Goal: Task Accomplishment & Management: Complete application form

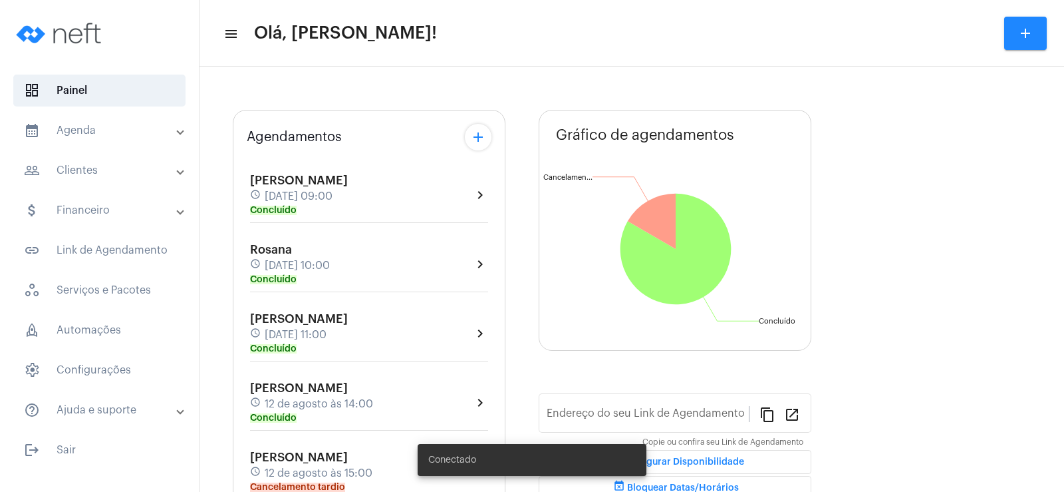
type input "[URL][DOMAIN_NAME]"
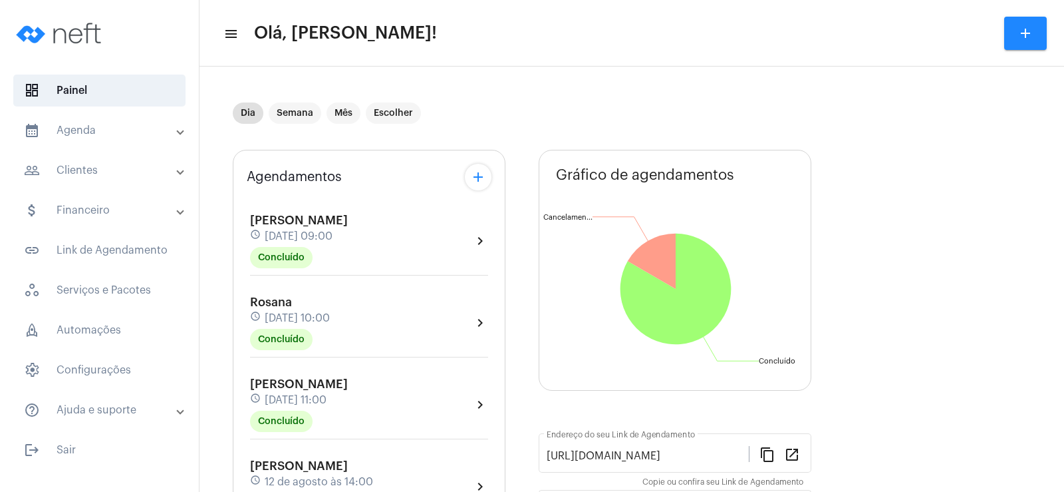
click at [476, 173] on mat-icon "add" at bounding box center [478, 177] width 16 height 16
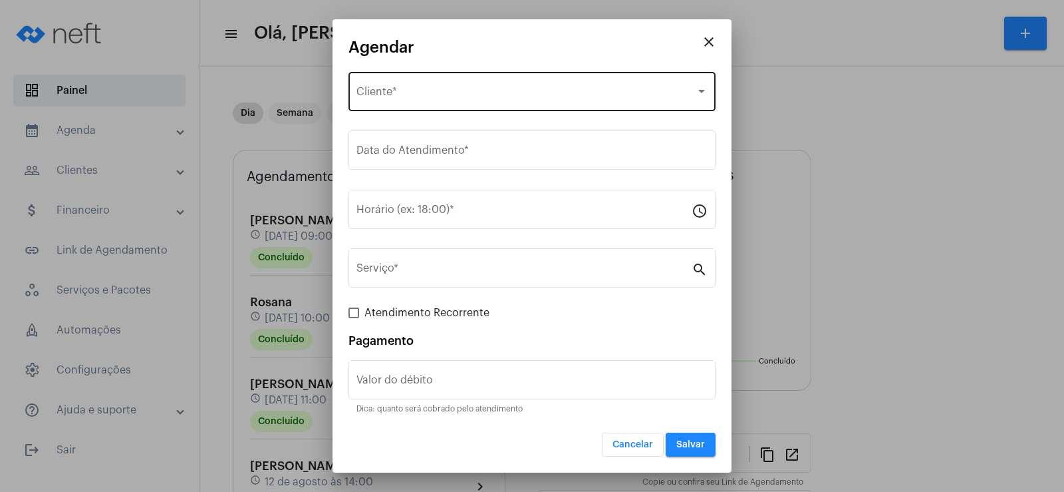
click at [465, 91] on div "Selecione o Cliente" at bounding box center [526, 94] width 339 height 12
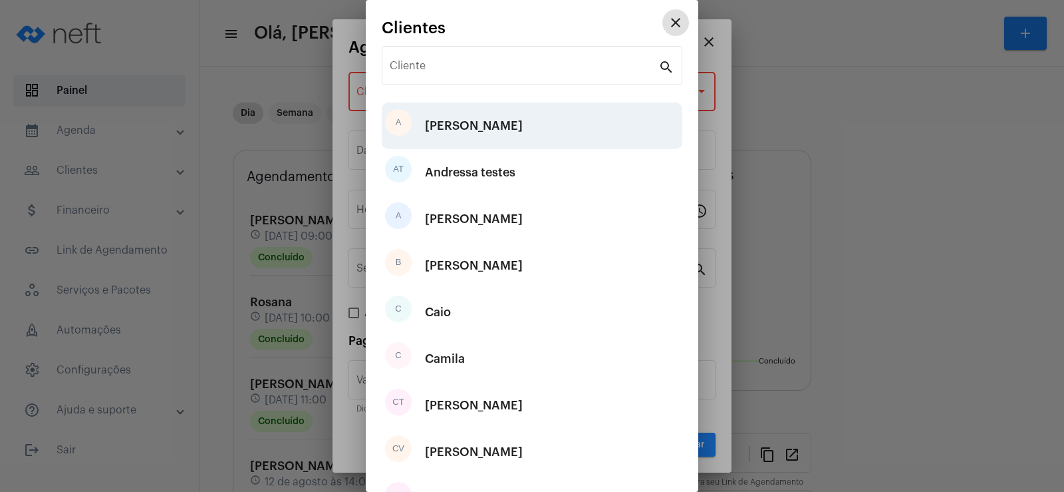
scroll to position [160, 0]
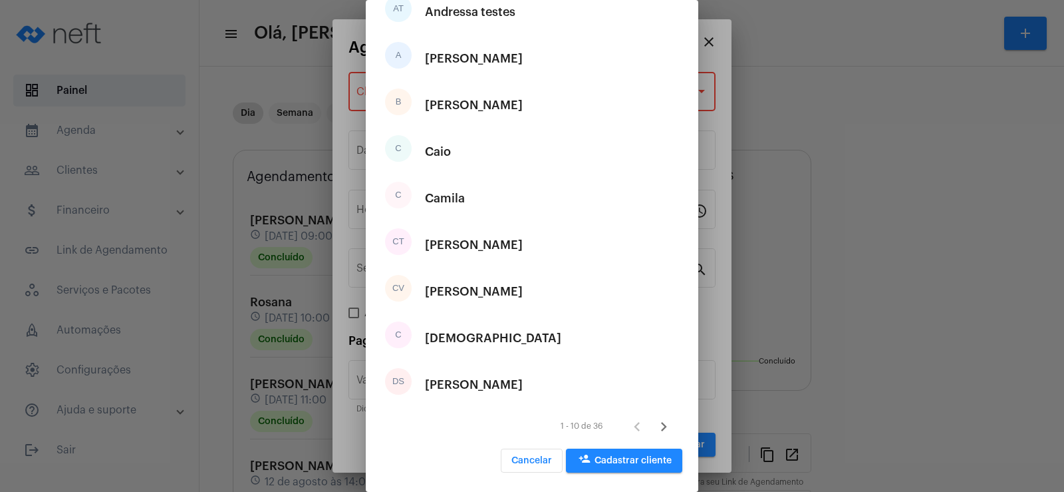
click at [619, 454] on button "person_add Cadastrar cliente" at bounding box center [624, 460] width 116 height 24
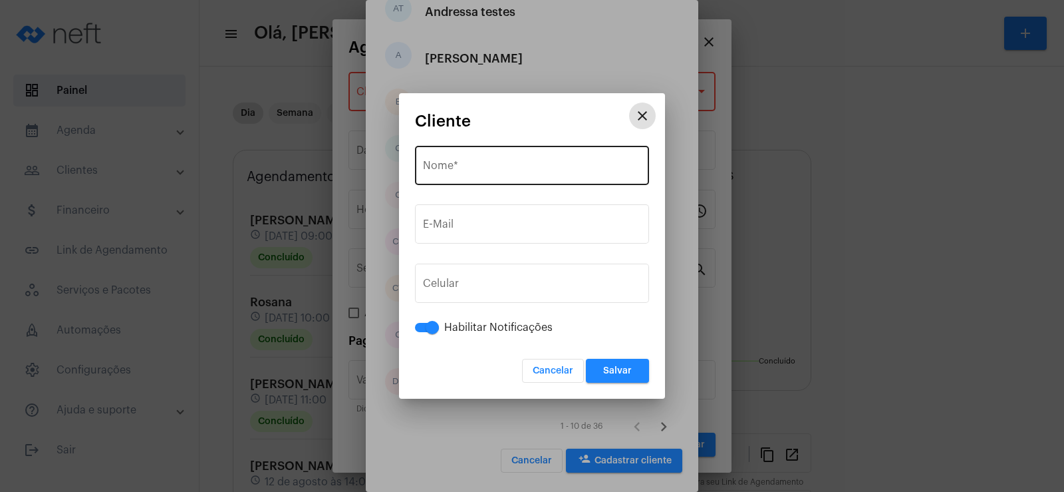
click at [451, 167] on input "Nome *" at bounding box center [532, 168] width 218 height 12
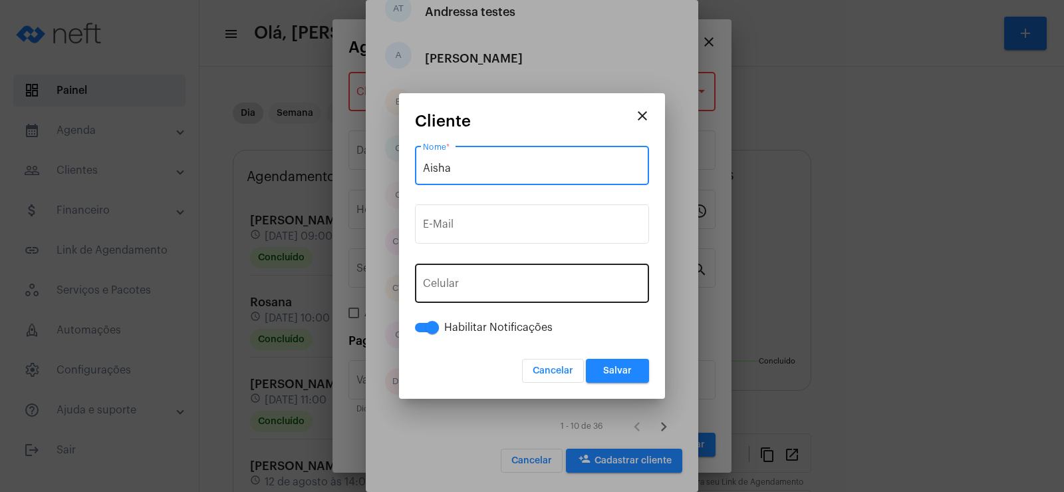
type input "Aisha"
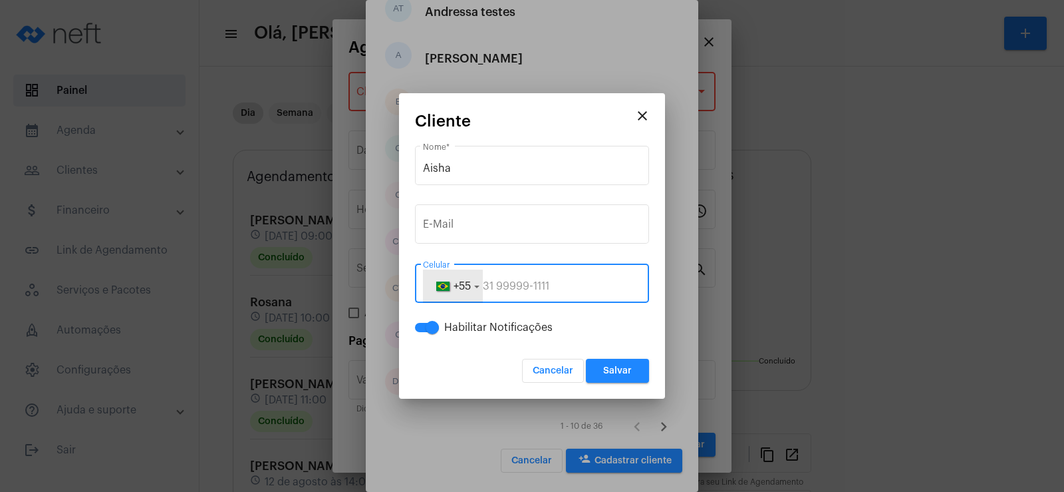
click at [474, 284] on button "+55" at bounding box center [453, 285] width 60 height 33
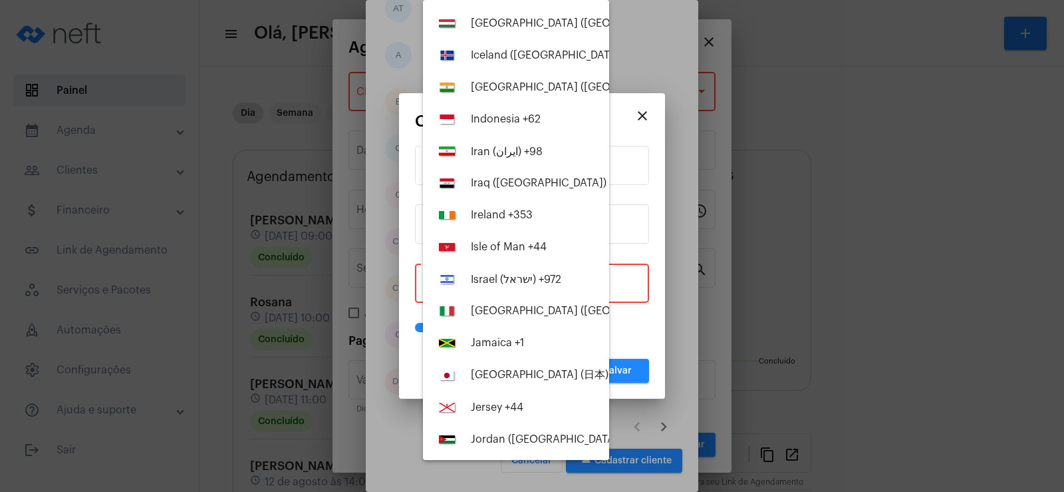
scroll to position [3259, 0]
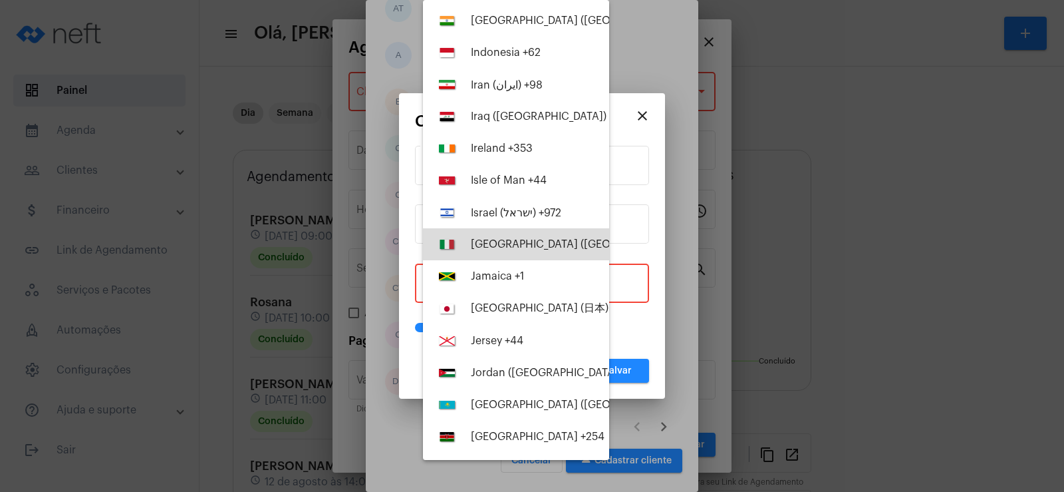
click at [518, 245] on div "[GEOGRAPHIC_DATA] ([GEOGRAPHIC_DATA]) +39" at bounding box center [593, 244] width 245 height 12
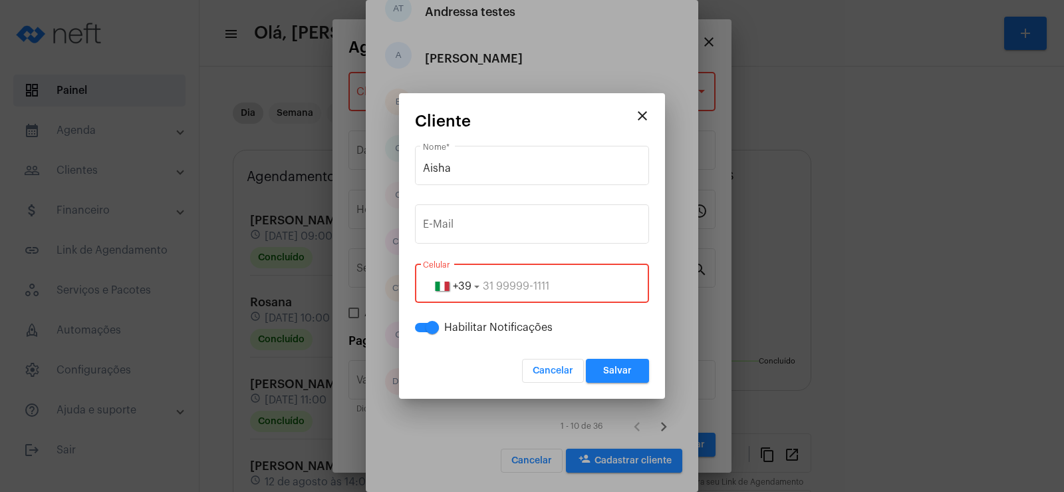
click at [489, 283] on input "tel" at bounding box center [532, 286] width 218 height 12
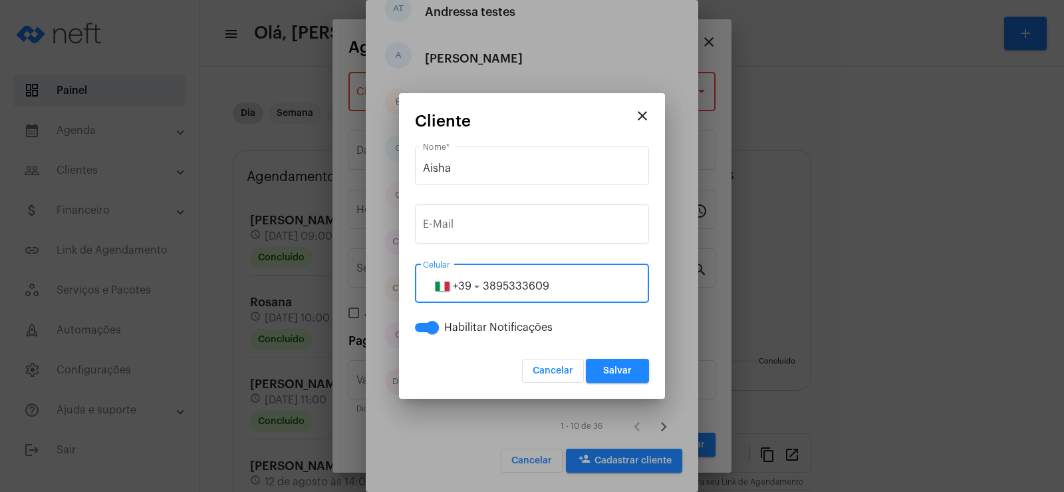
type input "3895333609"
click at [623, 369] on span "Salvar" at bounding box center [617, 370] width 29 height 9
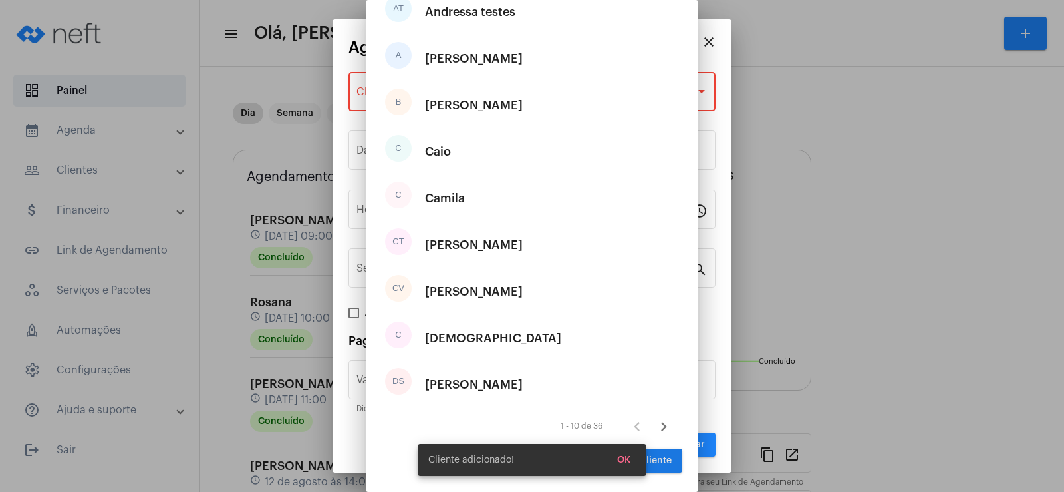
type input "R$"
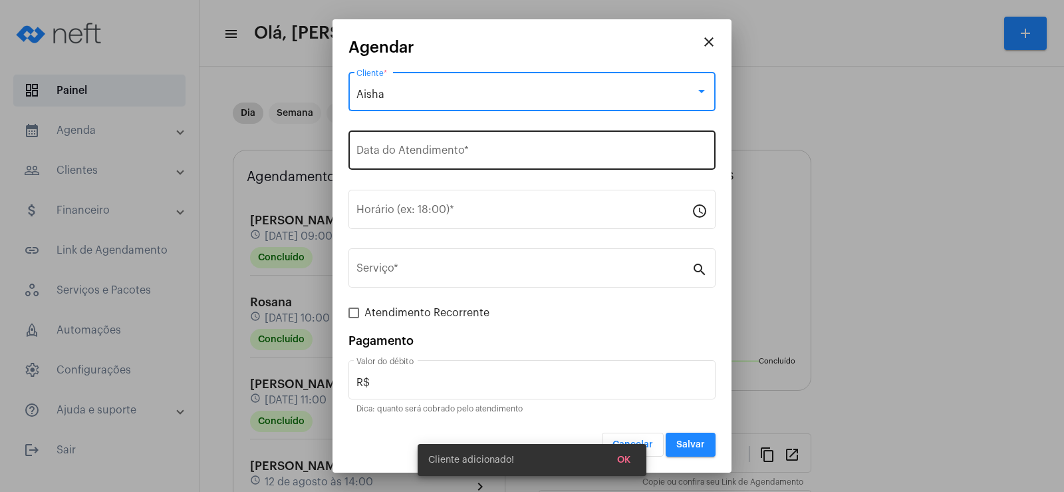
click at [392, 152] on input "Data do Atendimento *" at bounding box center [532, 153] width 351 height 12
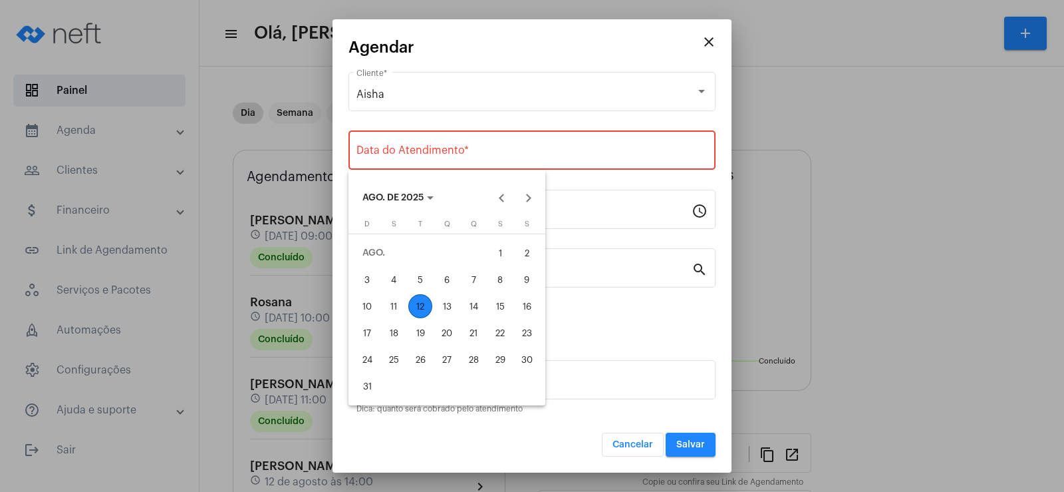
click at [428, 308] on div "12" at bounding box center [420, 306] width 24 height 24
type input "[DATE]"
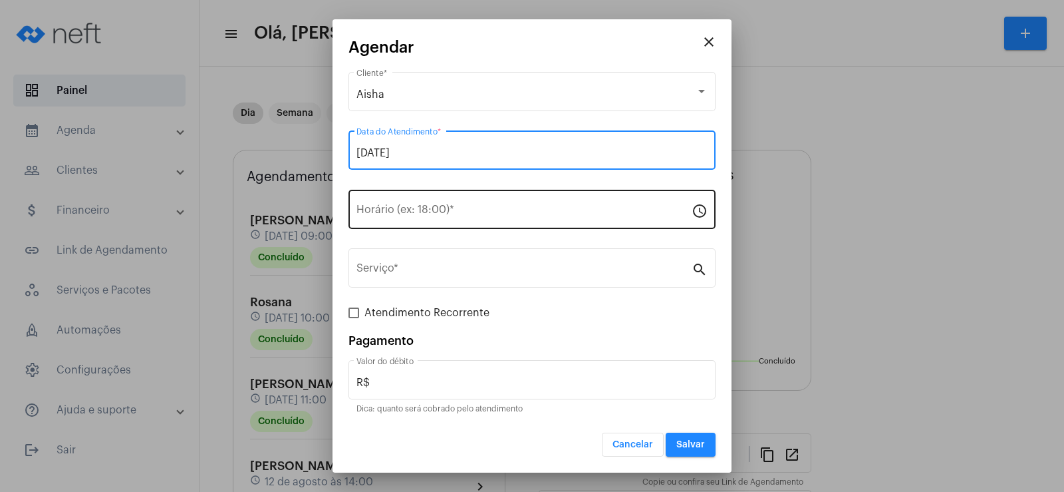
click at [396, 212] on input "Horário (ex: 18:00) *" at bounding box center [524, 212] width 335 height 12
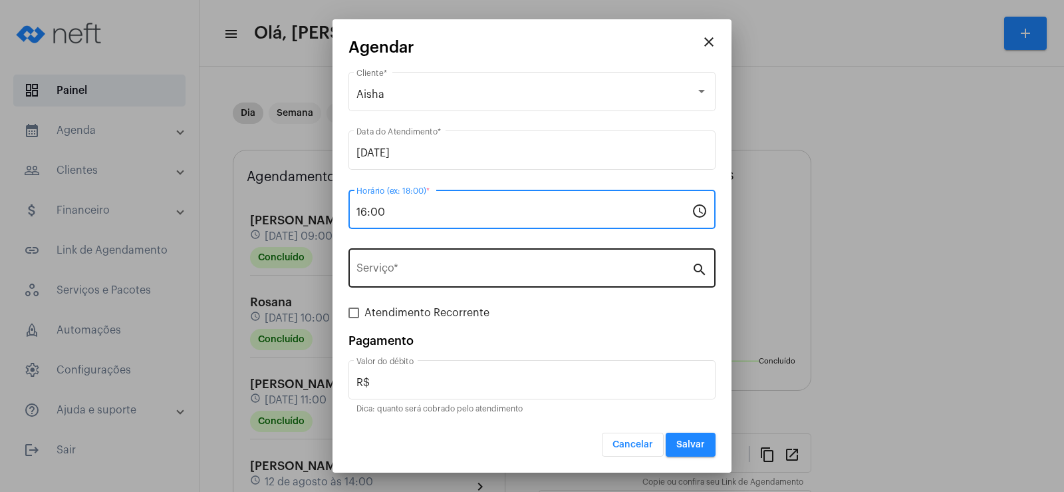
type input "16:00"
click at [406, 280] on div "Serviço *" at bounding box center [524, 266] width 335 height 42
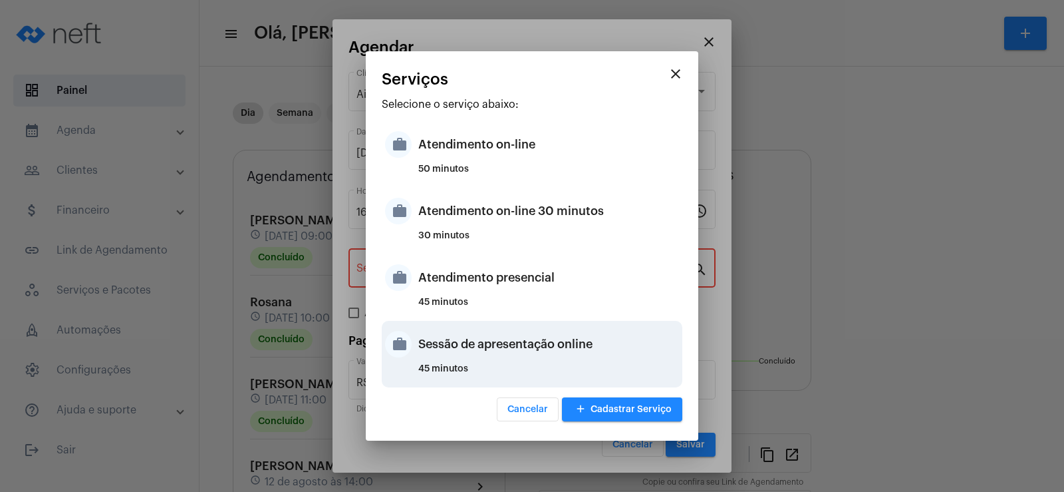
click at [482, 351] on div "Sessão de apresentação online" at bounding box center [548, 344] width 261 height 40
type input "Sessão de apresentação online"
type input "R$ 0"
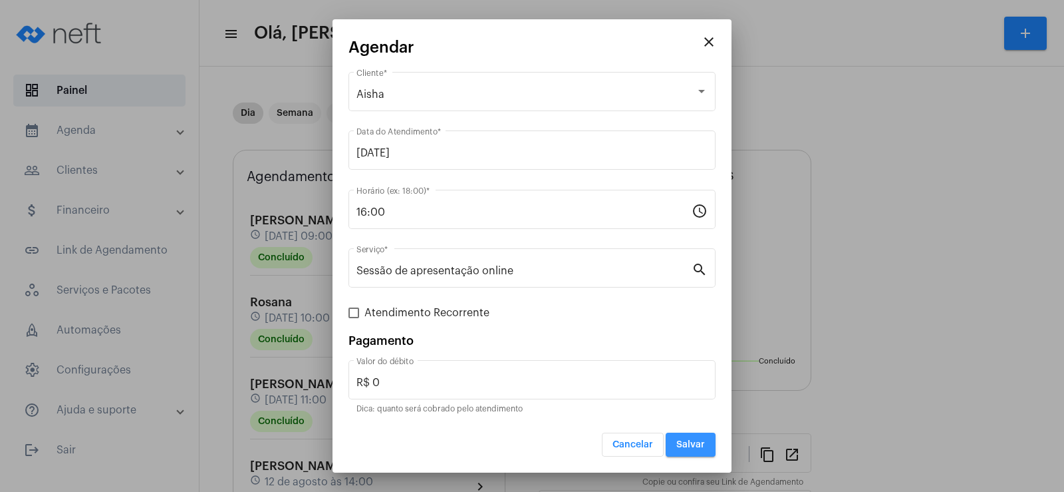
click at [704, 450] on button "Salvar" at bounding box center [691, 444] width 50 height 24
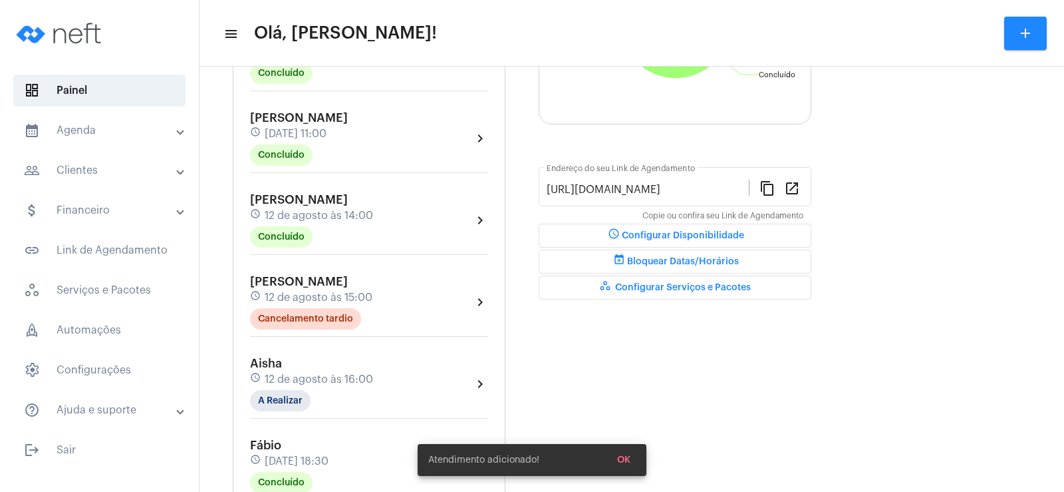
scroll to position [333, 0]
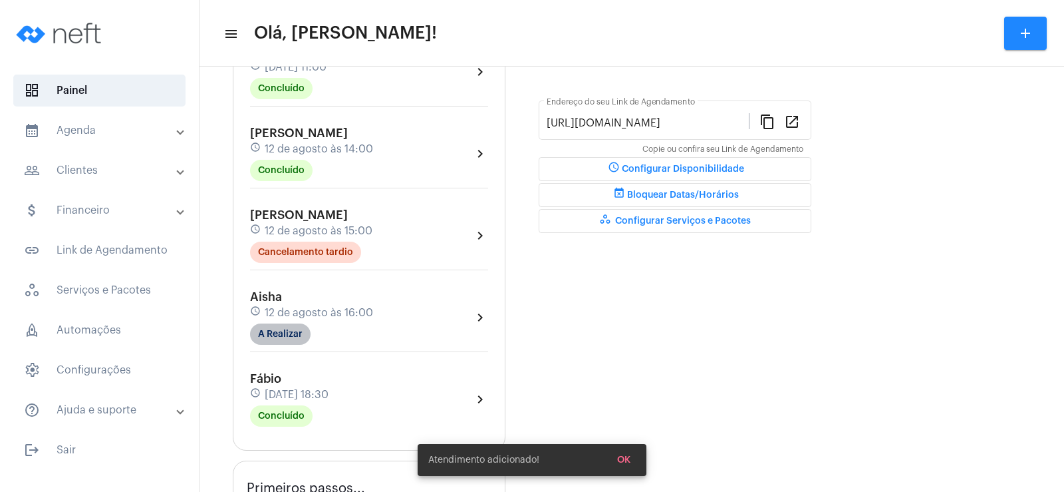
click at [272, 334] on mat-chip "A Realizar" at bounding box center [280, 333] width 61 height 21
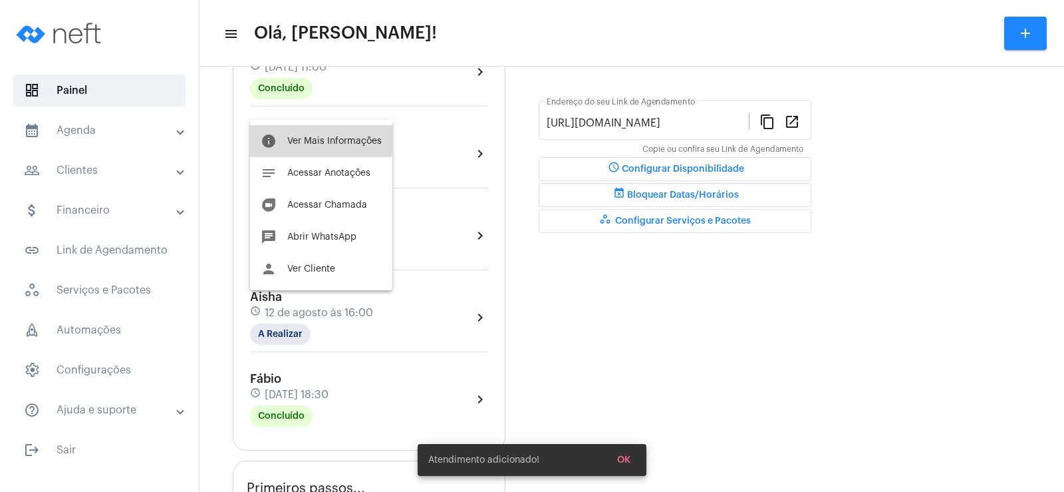
click at [311, 131] on button "info Ver Mais Informações" at bounding box center [321, 141] width 142 height 32
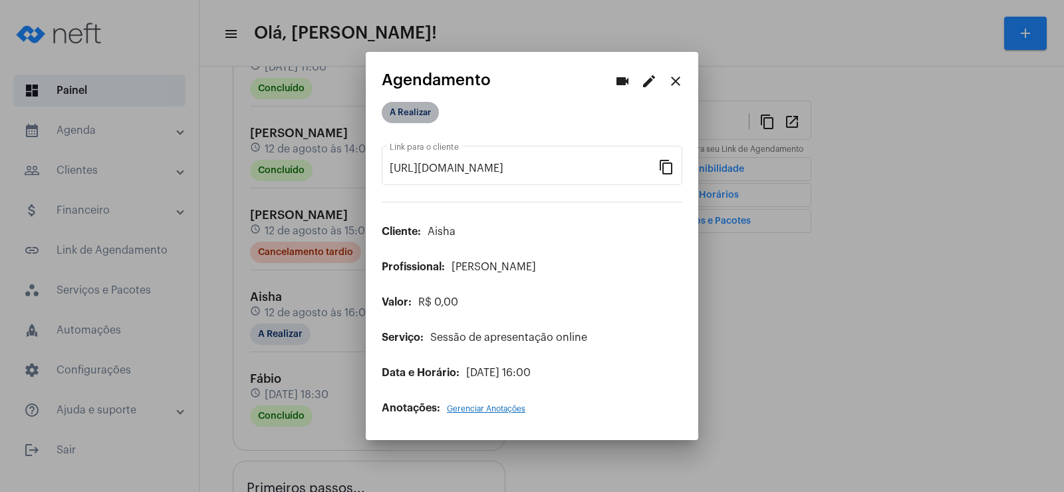
click at [418, 108] on mat-chip "A Realizar" at bounding box center [410, 112] width 57 height 21
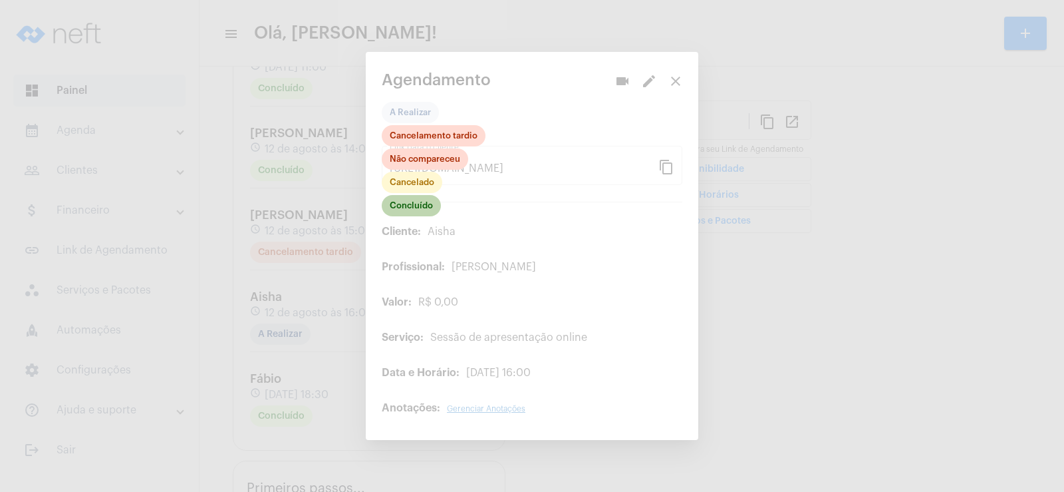
click at [420, 207] on mat-chip "Concluído" at bounding box center [411, 205] width 59 height 21
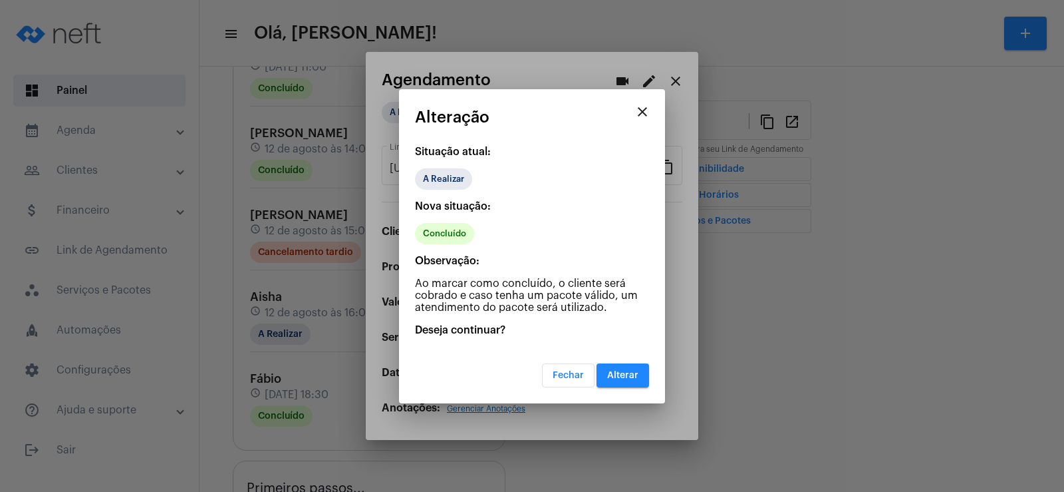
click at [615, 375] on span "Alterar" at bounding box center [622, 375] width 31 height 9
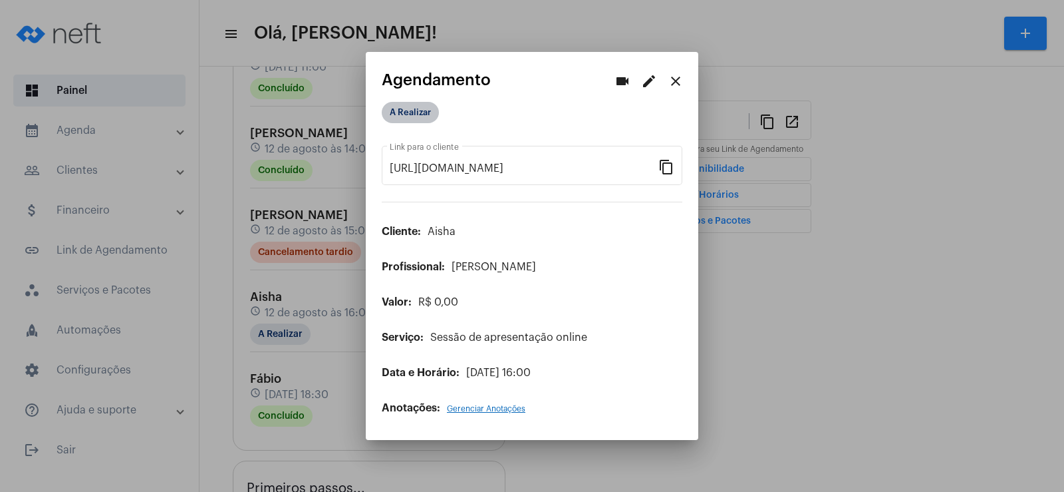
click at [412, 113] on mat-chip "A Realizar" at bounding box center [410, 112] width 57 height 21
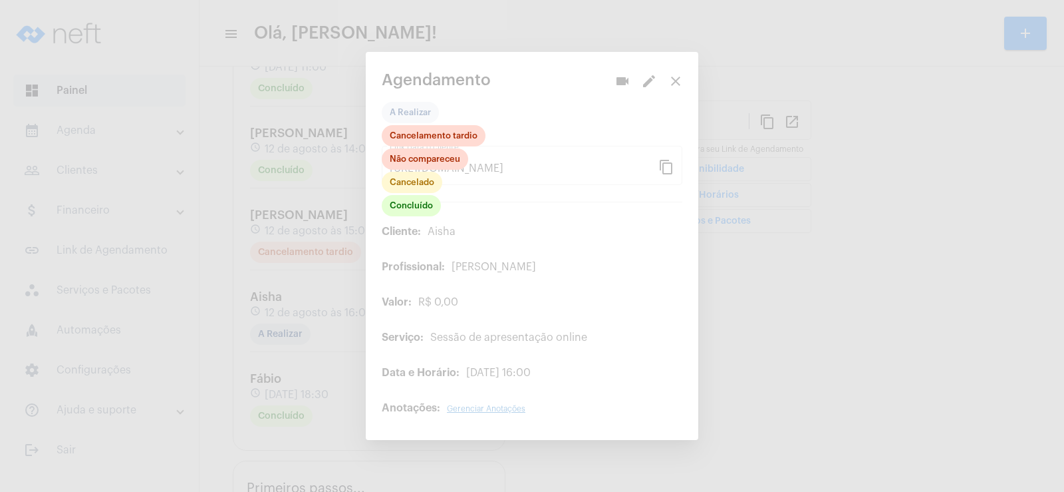
click at [414, 218] on div at bounding box center [532, 246] width 1064 height 492
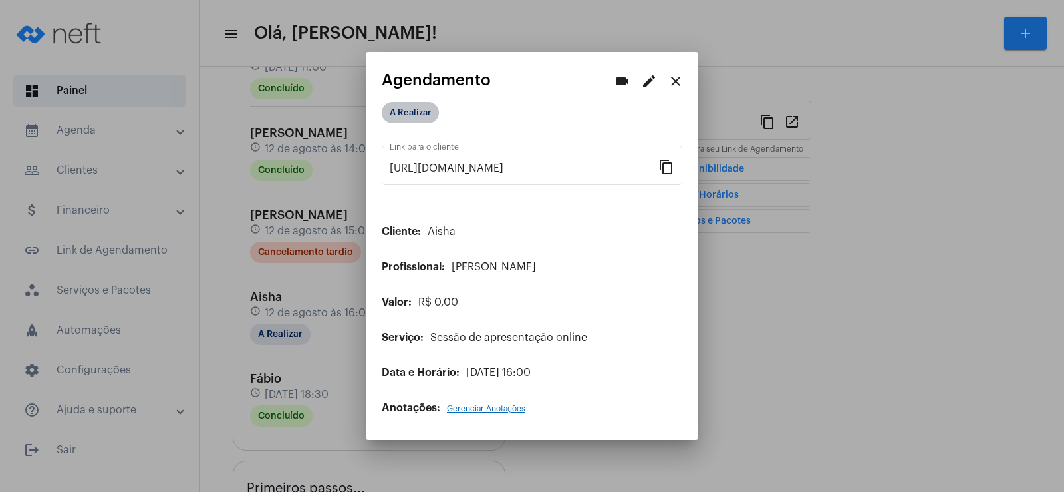
click at [403, 108] on mat-chip "A Realizar" at bounding box center [410, 112] width 57 height 21
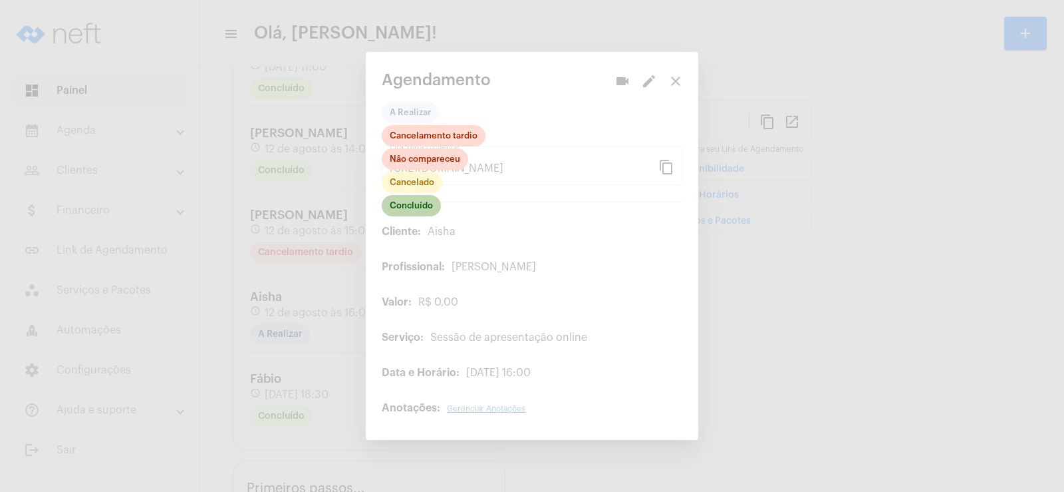
click at [408, 208] on mat-chip "Concluído" at bounding box center [411, 205] width 59 height 21
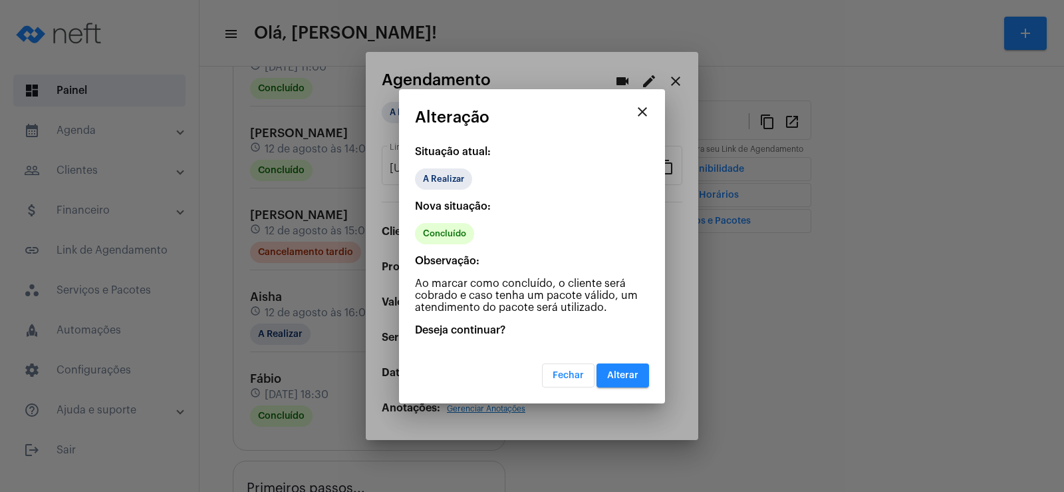
click at [622, 378] on span "Alterar" at bounding box center [622, 375] width 31 height 9
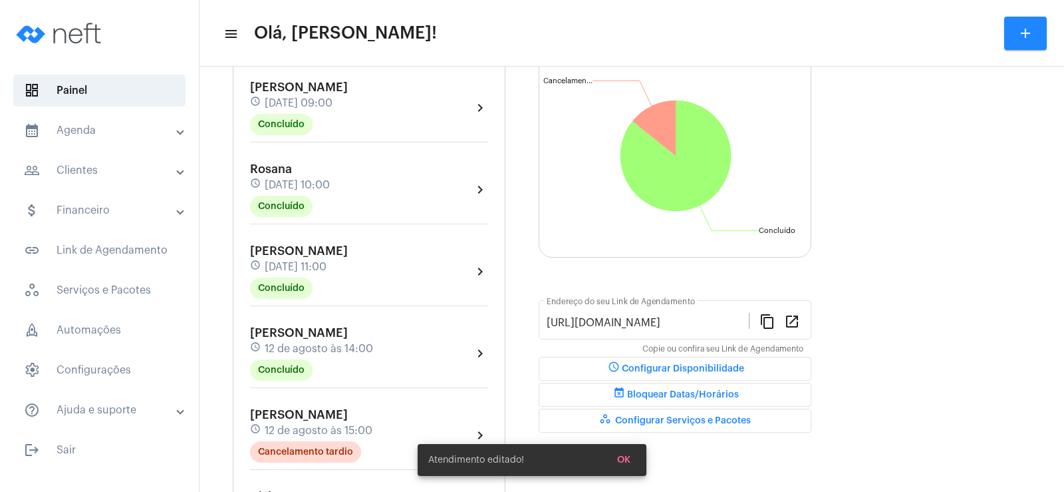
scroll to position [333, 0]
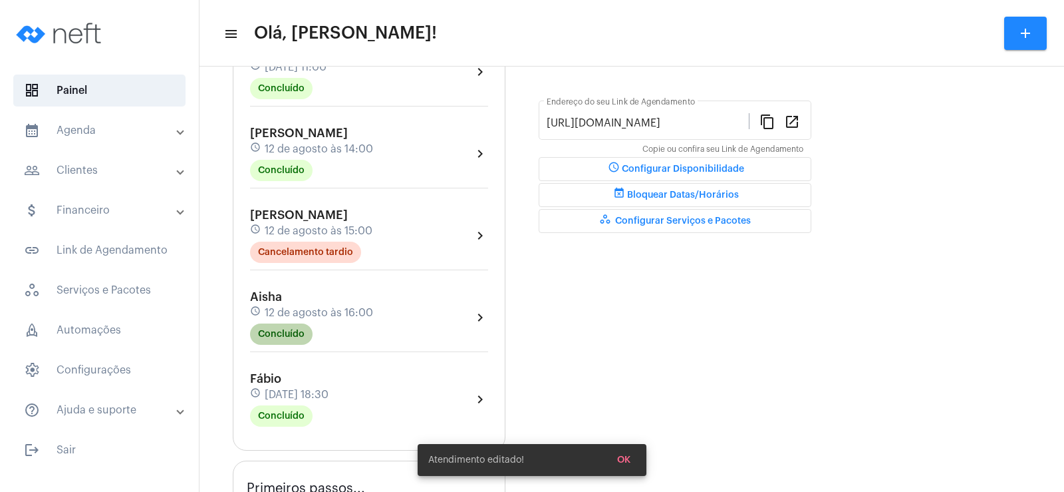
click at [292, 328] on mat-chip "Concluído" at bounding box center [281, 333] width 63 height 21
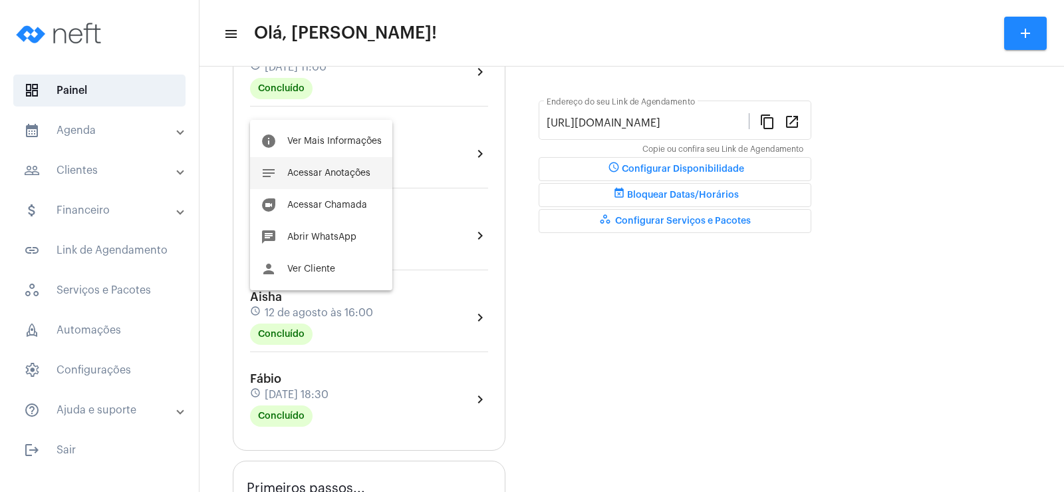
click at [334, 178] on button "notes Acessar Anotações" at bounding box center [321, 173] width 142 height 32
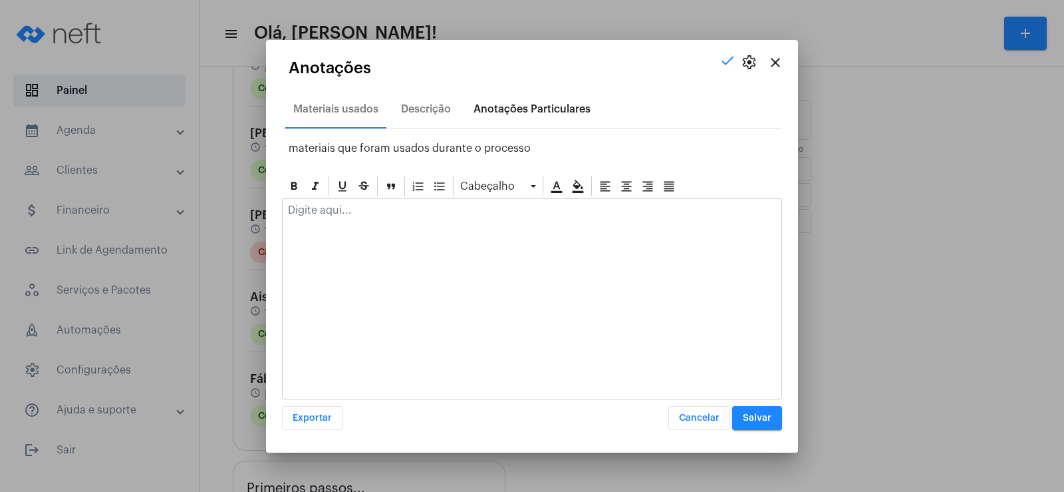
click at [488, 108] on div "Anotações Particulares" at bounding box center [532, 109] width 117 height 12
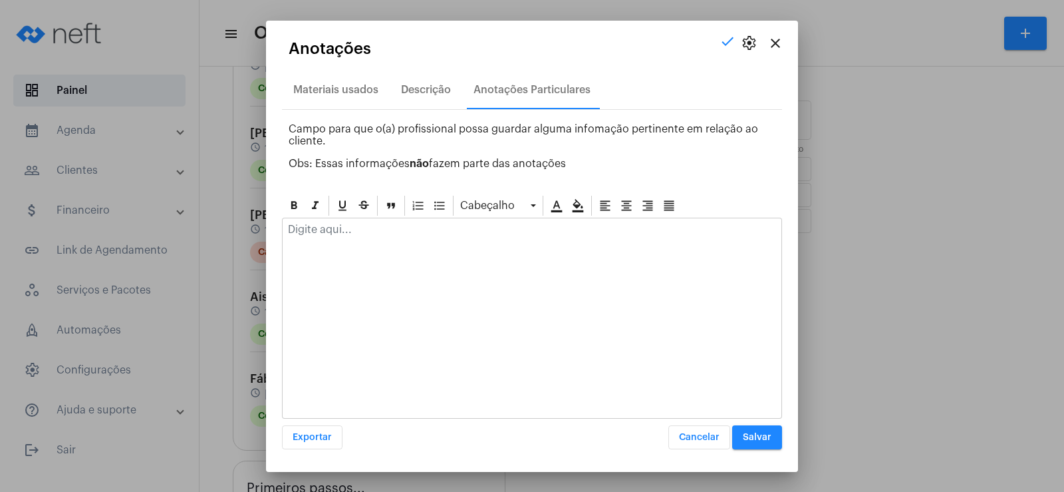
click at [388, 248] on div at bounding box center [532, 318] width 500 height 201
click at [375, 233] on p at bounding box center [532, 230] width 488 height 12
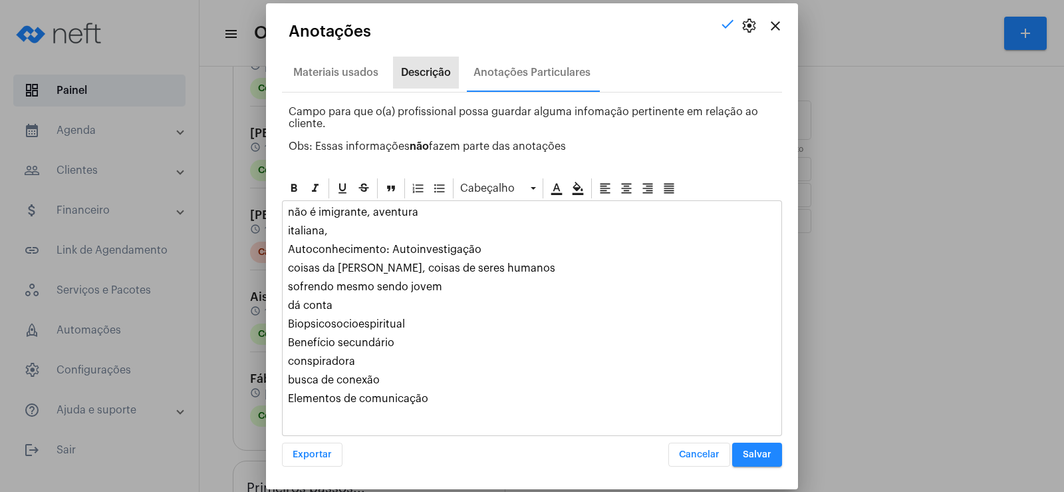
click at [416, 78] on div "Descrição" at bounding box center [426, 73] width 66 height 32
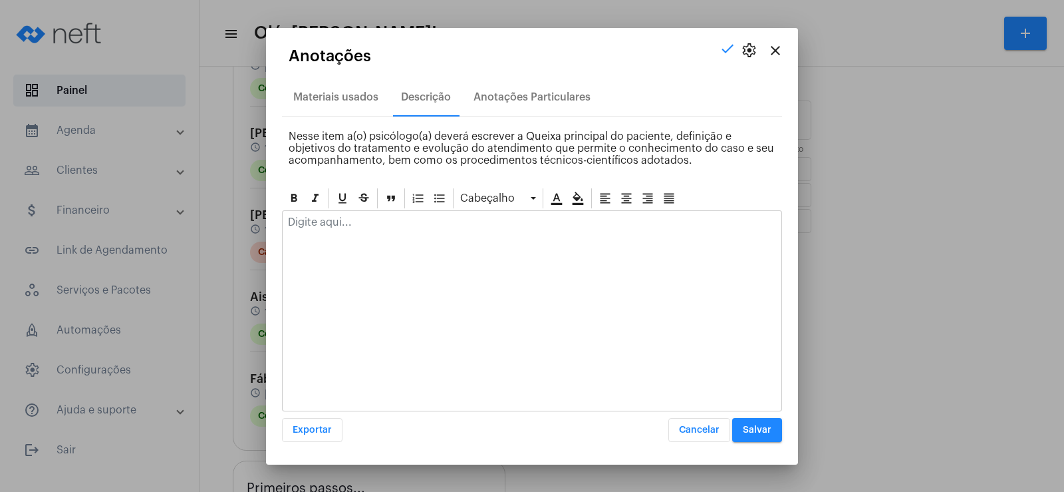
click at [345, 239] on div at bounding box center [532, 225] width 499 height 29
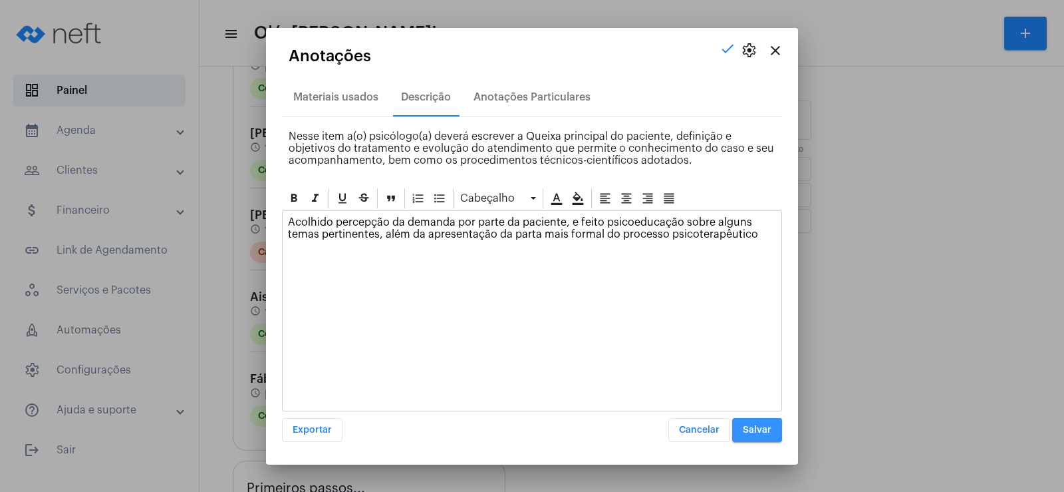
click at [758, 430] on span "Salvar" at bounding box center [757, 429] width 29 height 9
